Goal: Information Seeking & Learning: Understand process/instructions

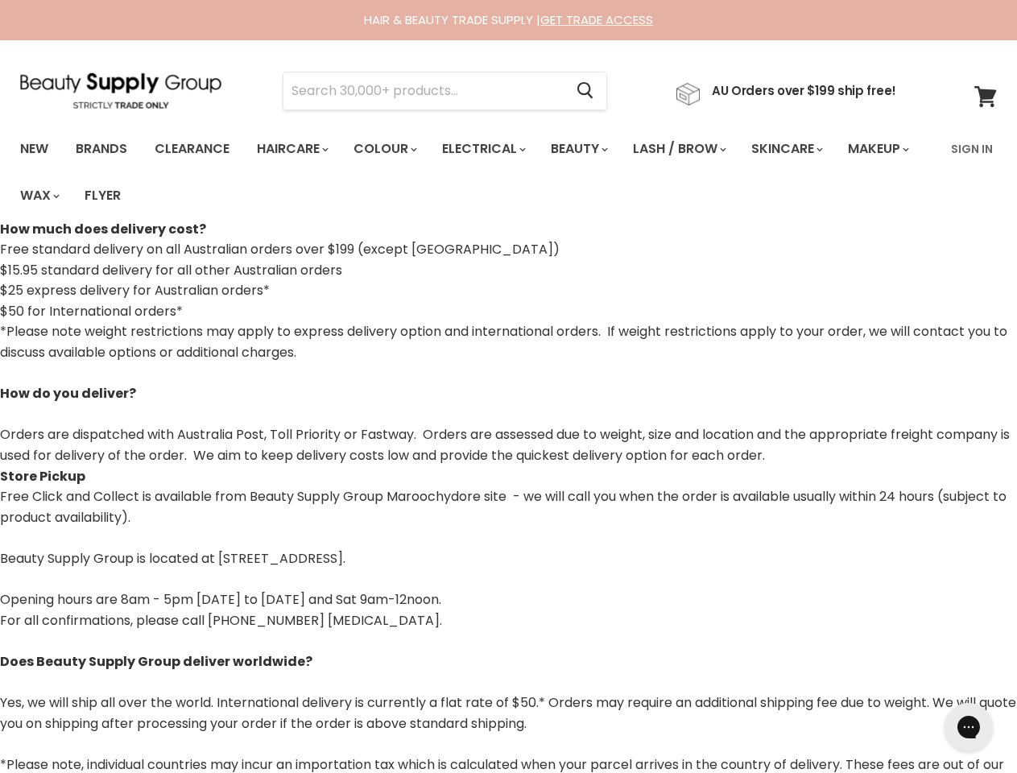
click at [508, 387] on p "*Please note weight restrictions may apply to express delivery option and inter…" at bounding box center [508, 393] width 1017 height 144
click at [428, 91] on input "Search" at bounding box center [423, 90] width 280 height 37
click at [593, 91] on icon "Search" at bounding box center [585, 91] width 16 height 17
click at [297, 149] on link "Haircare" at bounding box center [291, 149] width 93 height 34
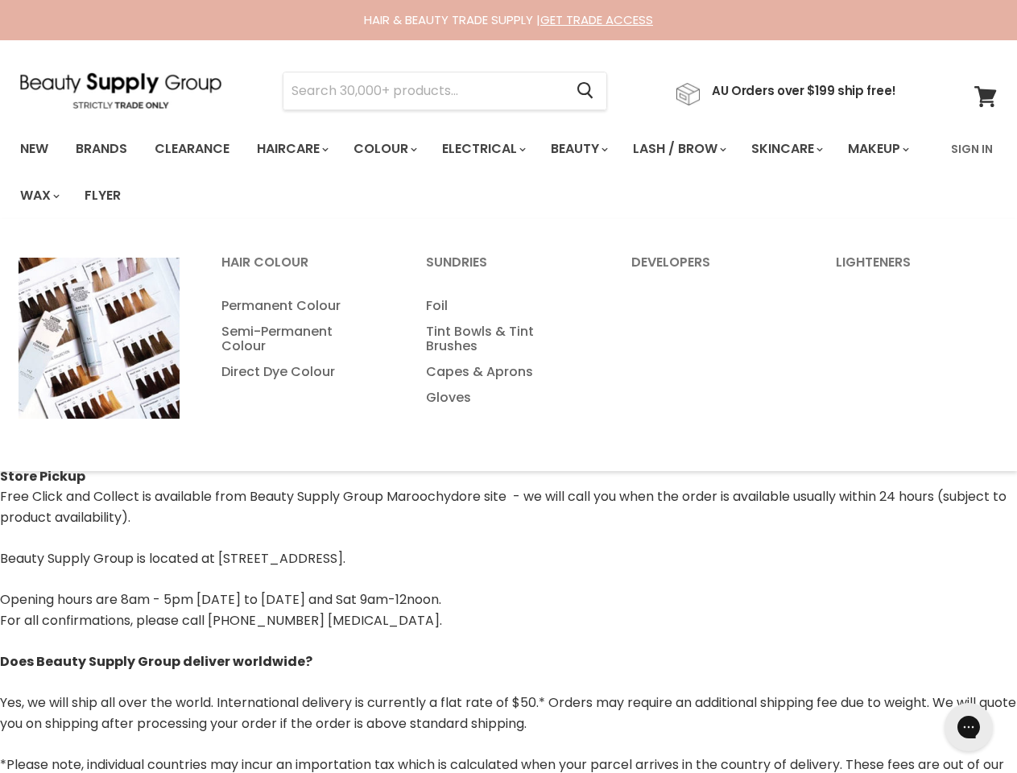
click at [394, 149] on link "Colour" at bounding box center [383, 149] width 85 height 34
click at [494, 149] on link "Electrical" at bounding box center [482, 149] width 105 height 34
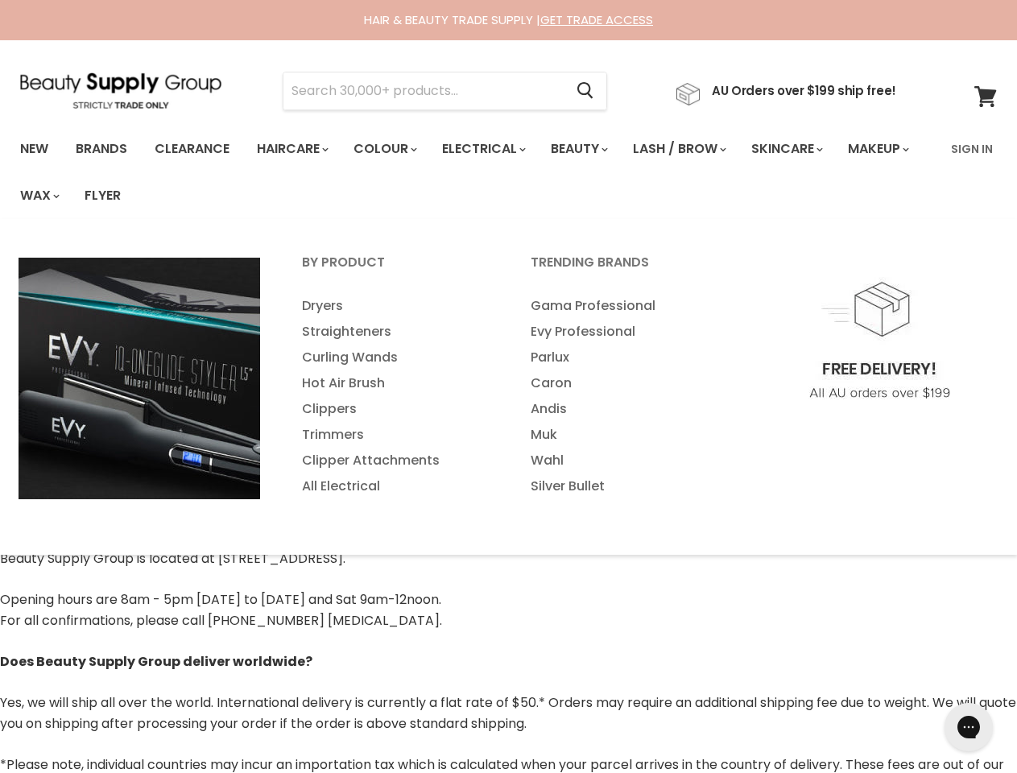
click at [593, 149] on link "Beauty" at bounding box center [578, 149] width 79 height 34
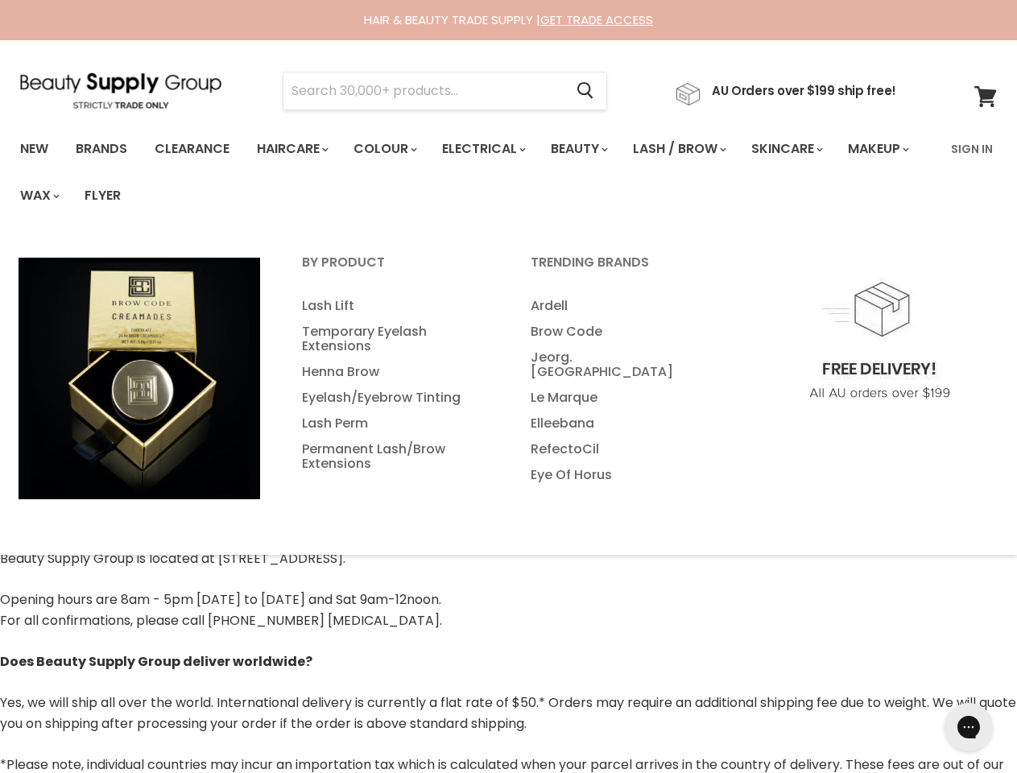
click at [697, 149] on link "Lash / Brow" at bounding box center [678, 149] width 115 height 34
click at [808, 149] on link "Skincare" at bounding box center [785, 149] width 93 height 34
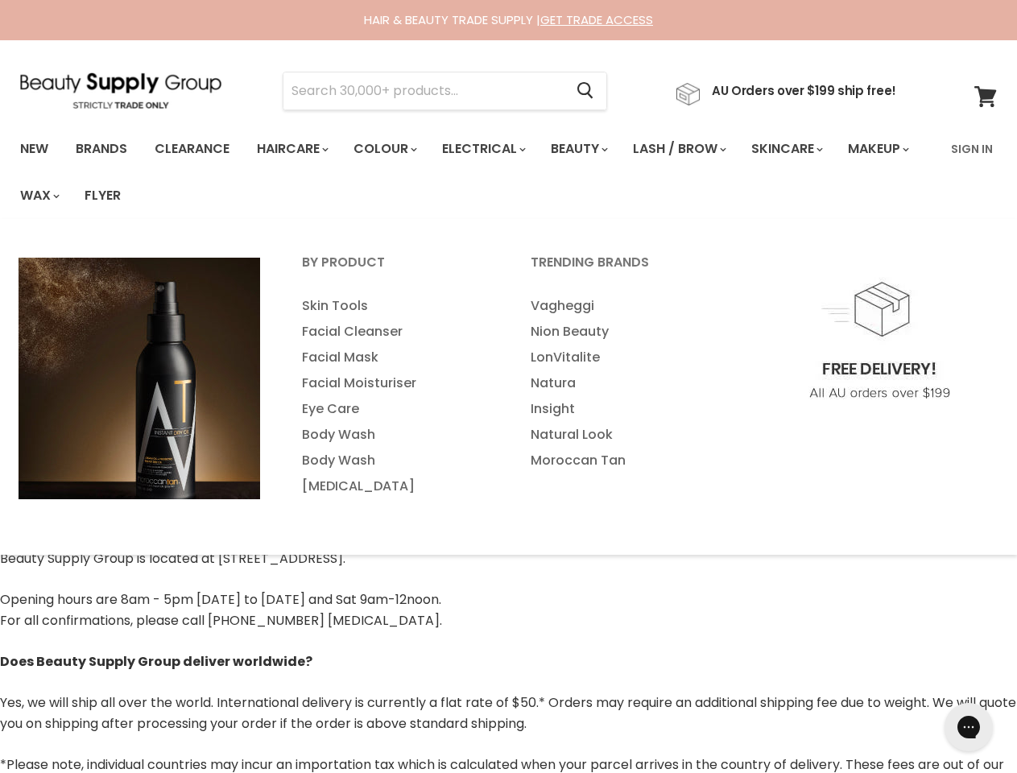
click at [836, 166] on link "Makeup" at bounding box center [877, 149] width 83 height 34
